Goal: Task Accomplishment & Management: Manage account settings

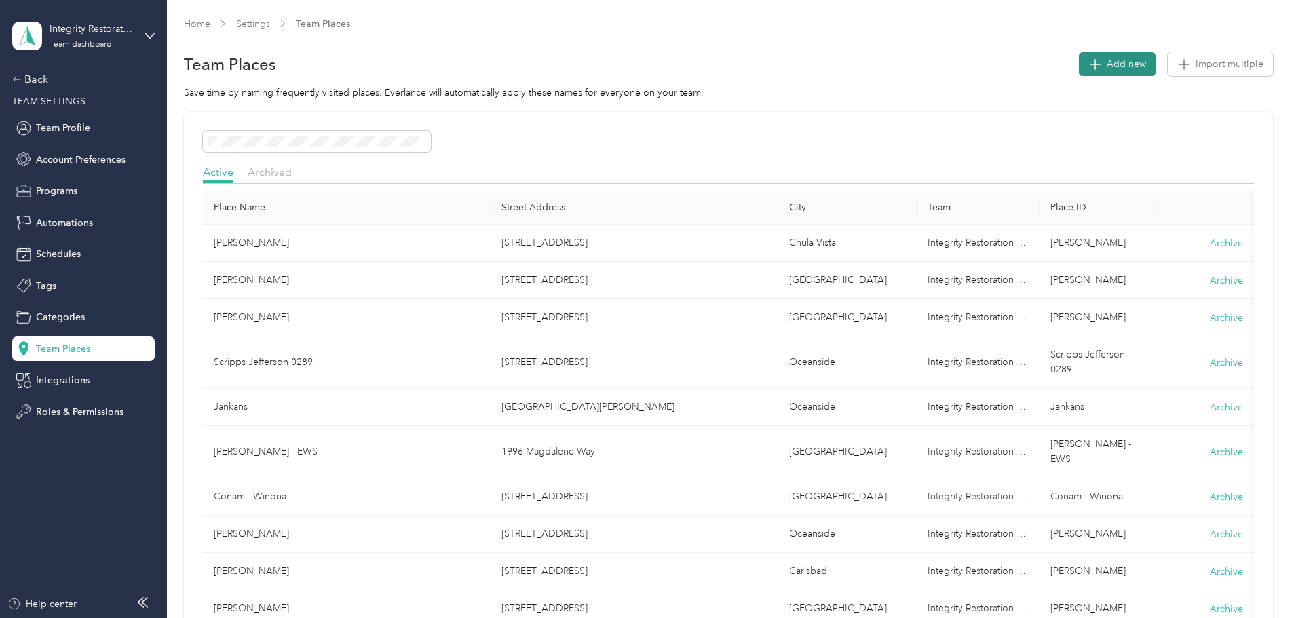
click at [1107, 61] on span "Add new" at bounding box center [1126, 64] width 39 height 14
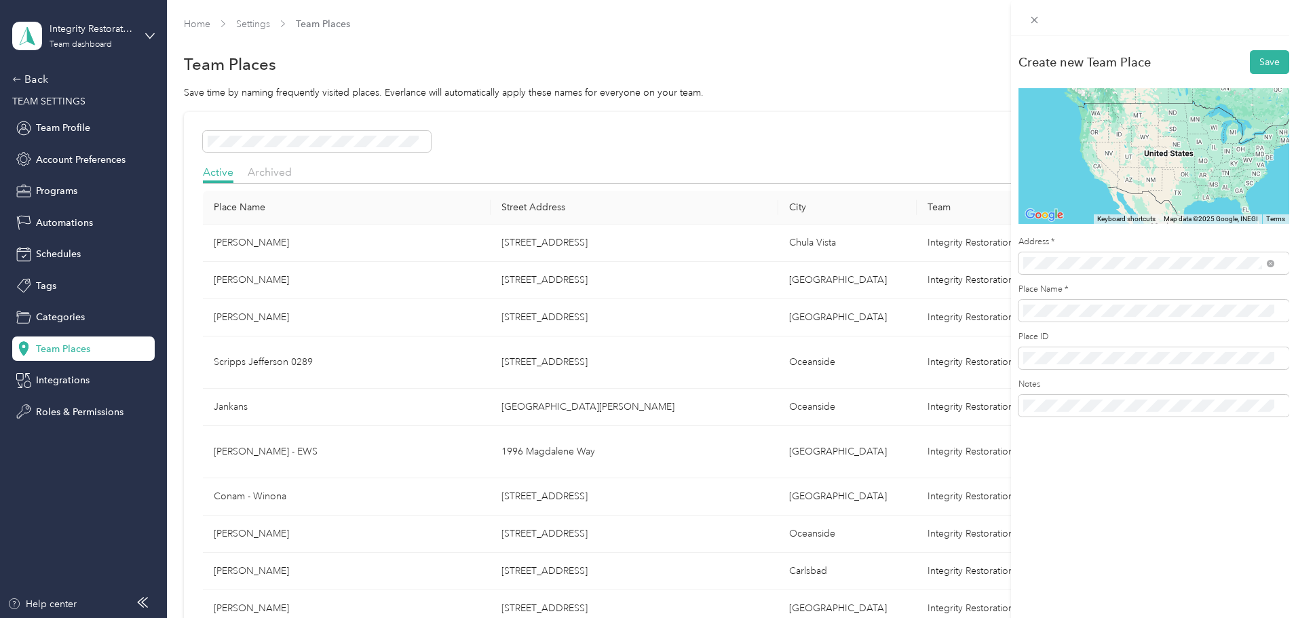
click at [1171, 318] on span "[STREET_ADDRESS][US_STATE][US_STATE]" at bounding box center [1140, 312] width 185 height 12
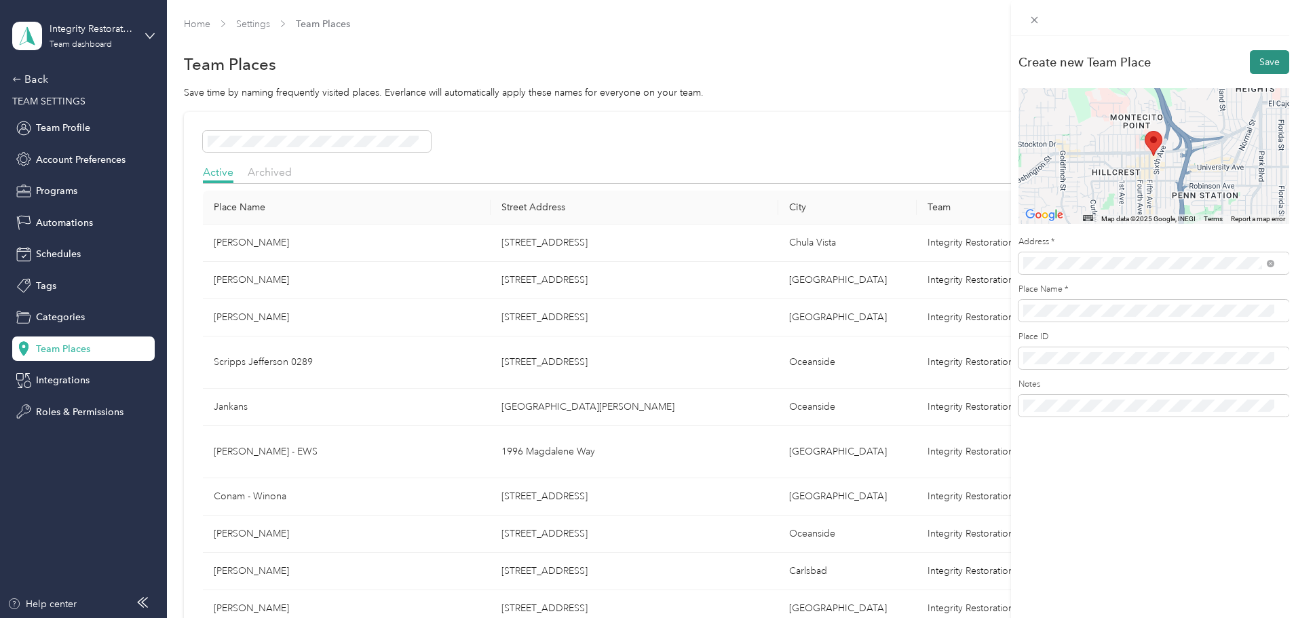
click at [1260, 58] on button "Save" at bounding box center [1269, 62] width 39 height 24
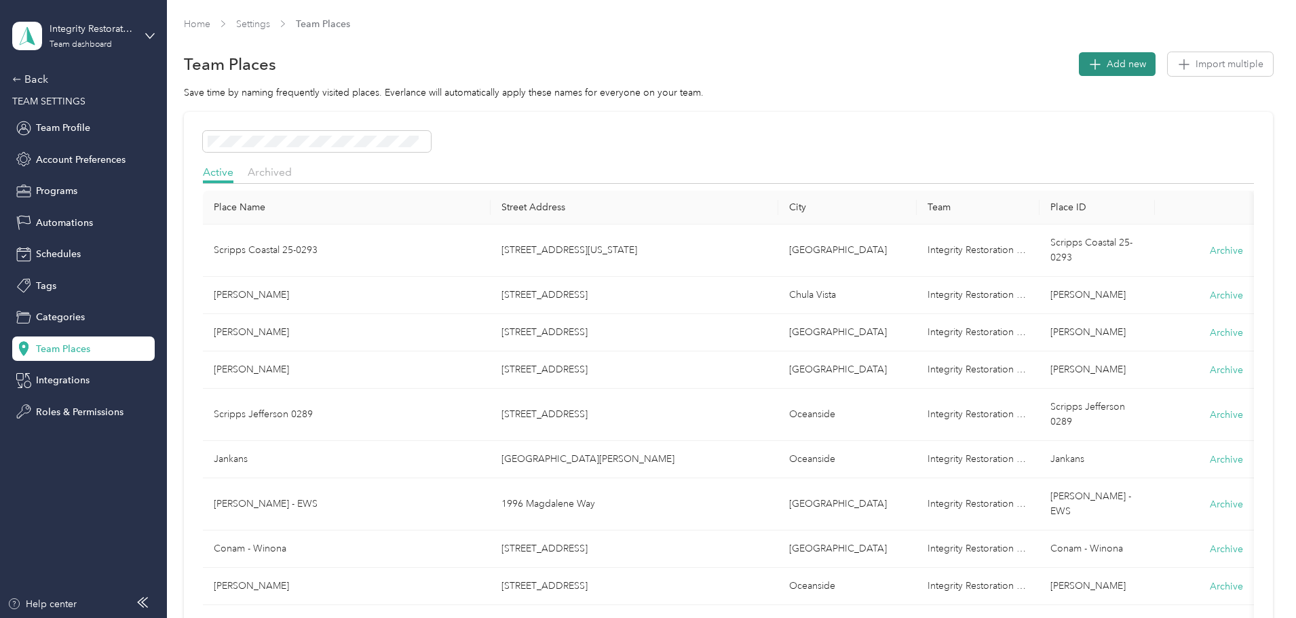
click at [1079, 55] on button "Add new" at bounding box center [1117, 64] width 77 height 24
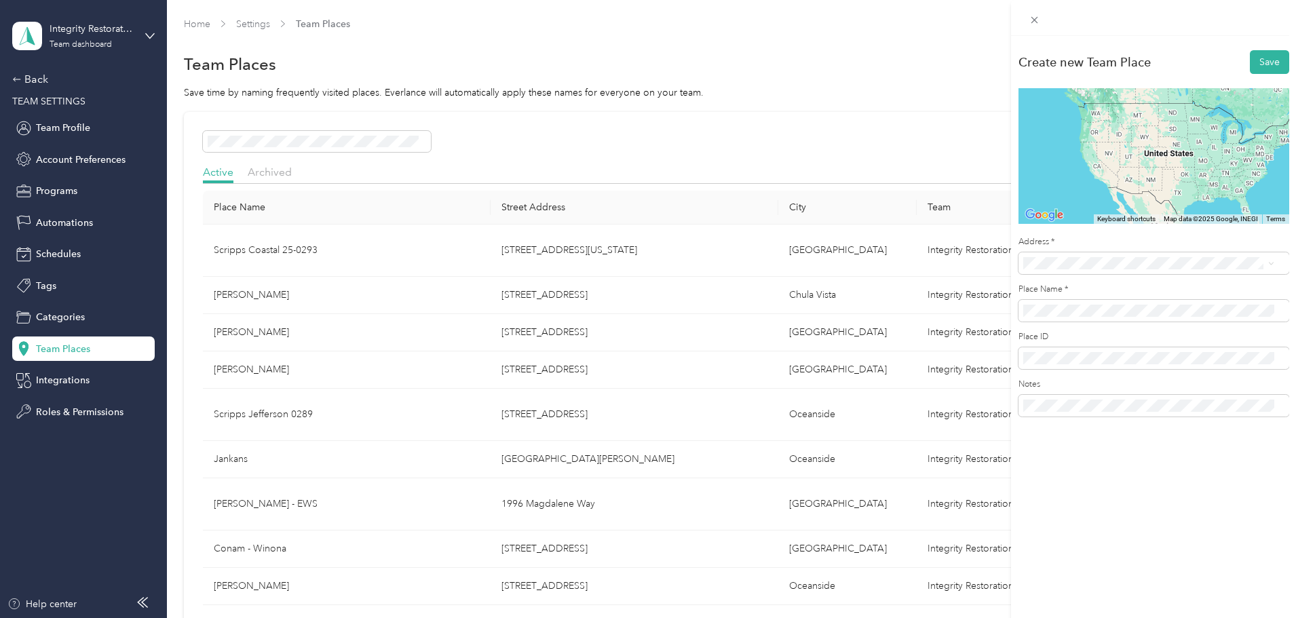
click at [1134, 322] on li "[STREET_ADDRESS][US_STATE]" at bounding box center [1149, 308] width 261 height 28
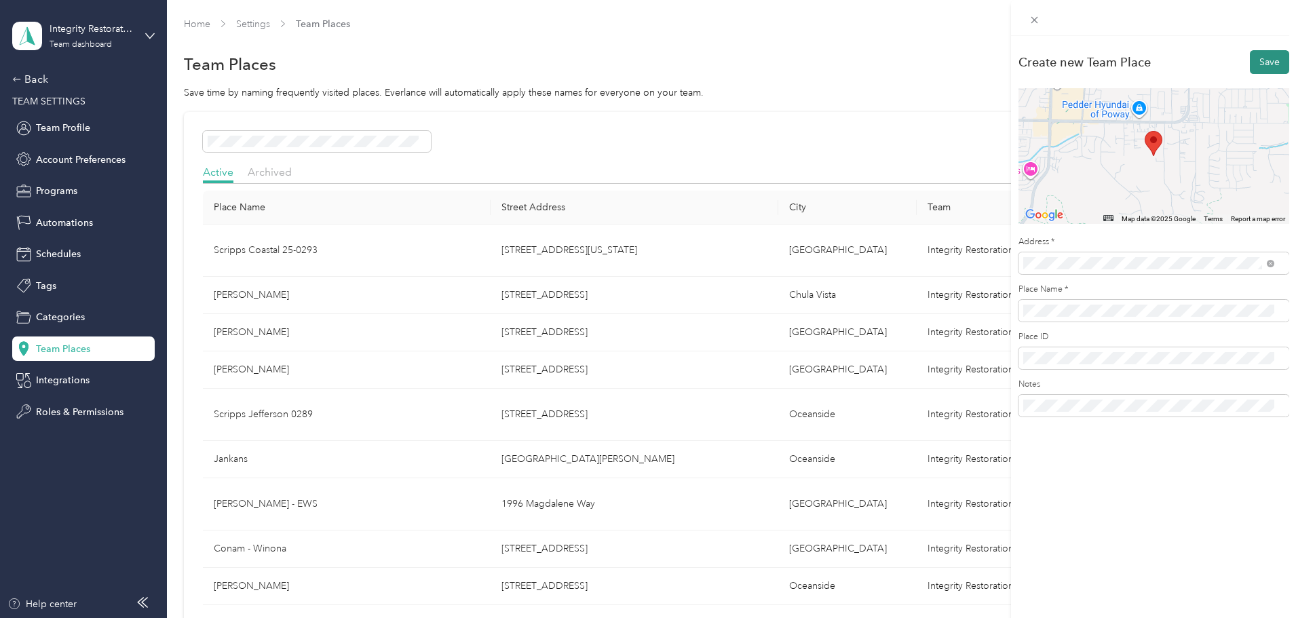
click at [1254, 54] on button "Save" at bounding box center [1269, 62] width 39 height 24
